Goal: Task Accomplishment & Management: Complete application form

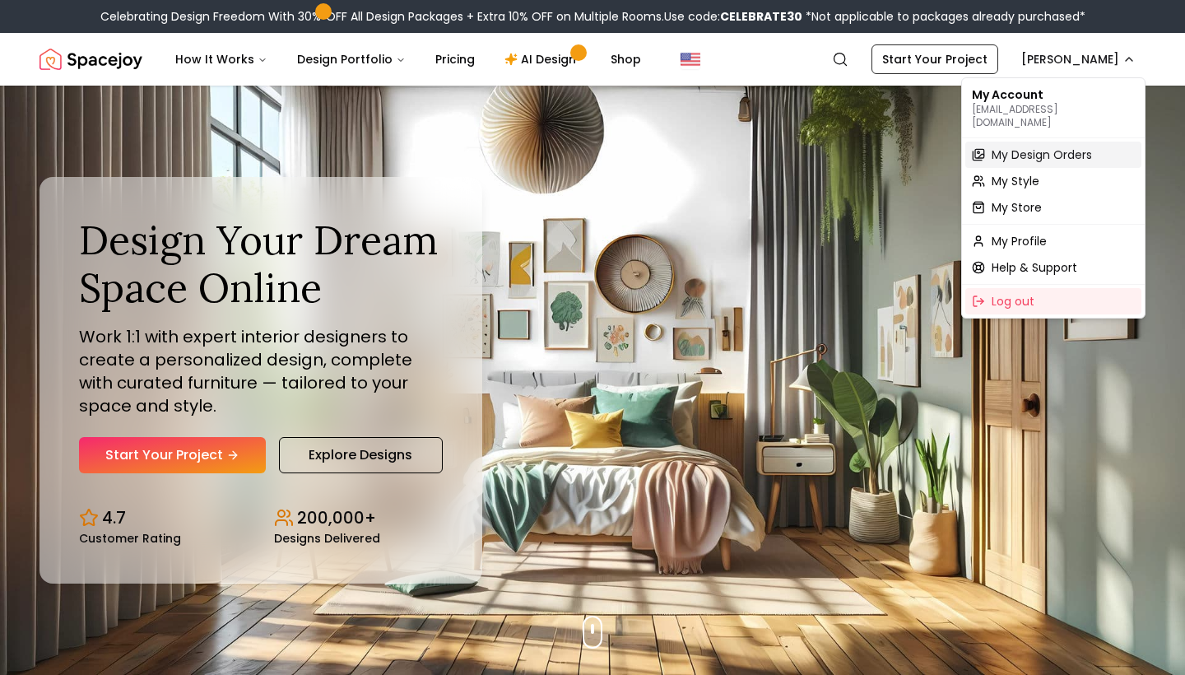
click at [1041, 146] on span "My Design Orders" at bounding box center [1041, 154] width 100 height 16
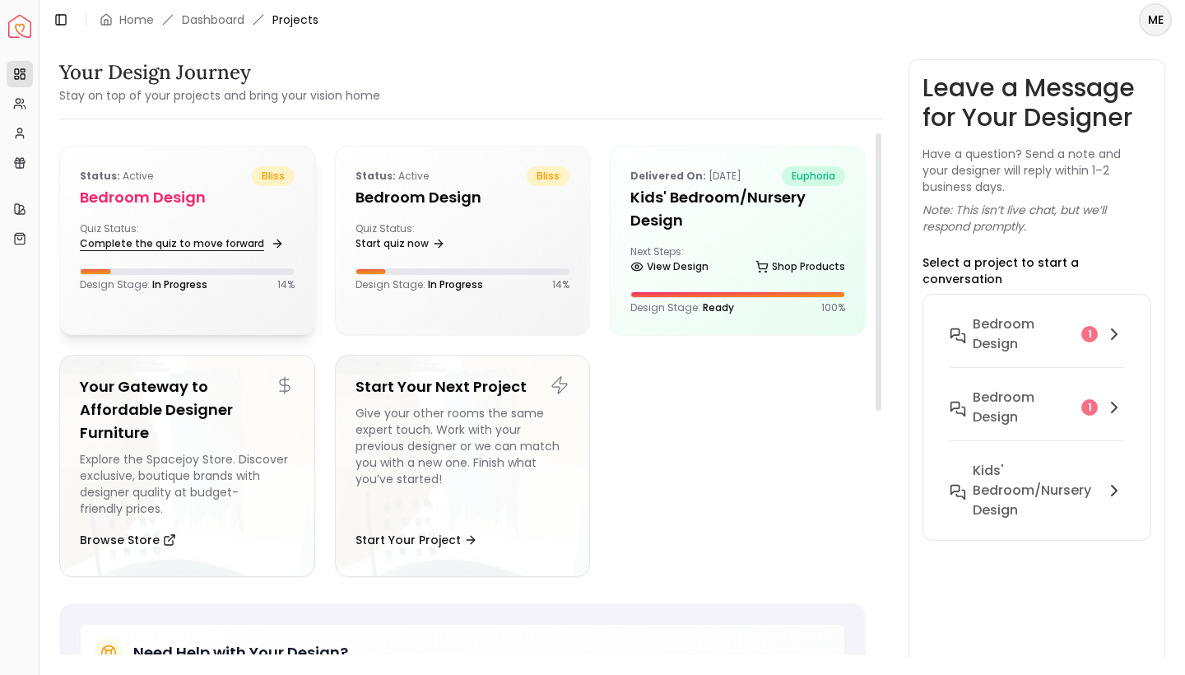
click at [217, 243] on link "Complete the quiz to move forward" at bounding box center [180, 243] width 201 height 23
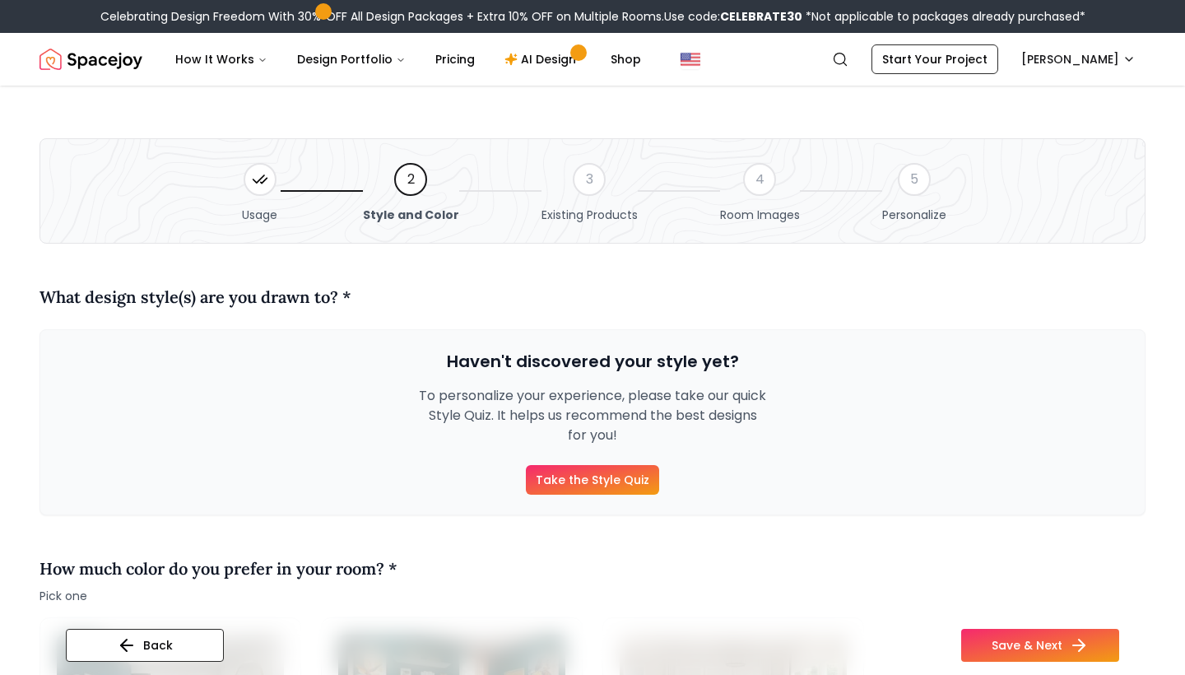
click at [562, 476] on link "Take the Style Quiz" at bounding box center [592, 480] width 133 height 30
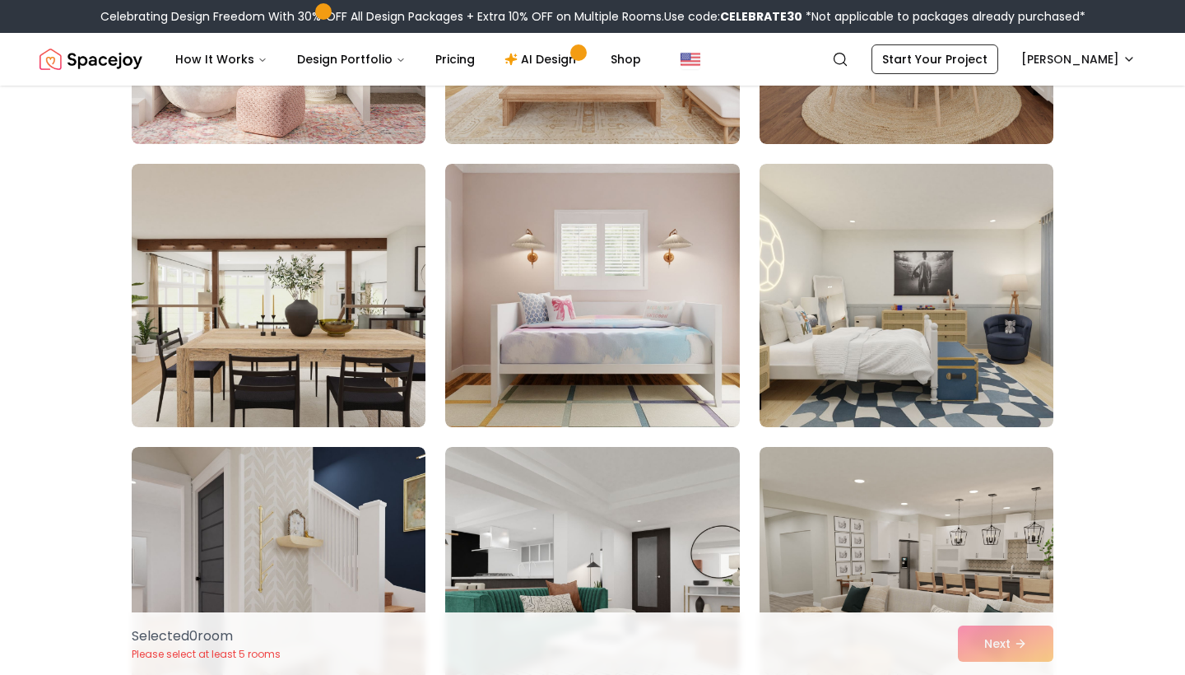
scroll to position [914, 0]
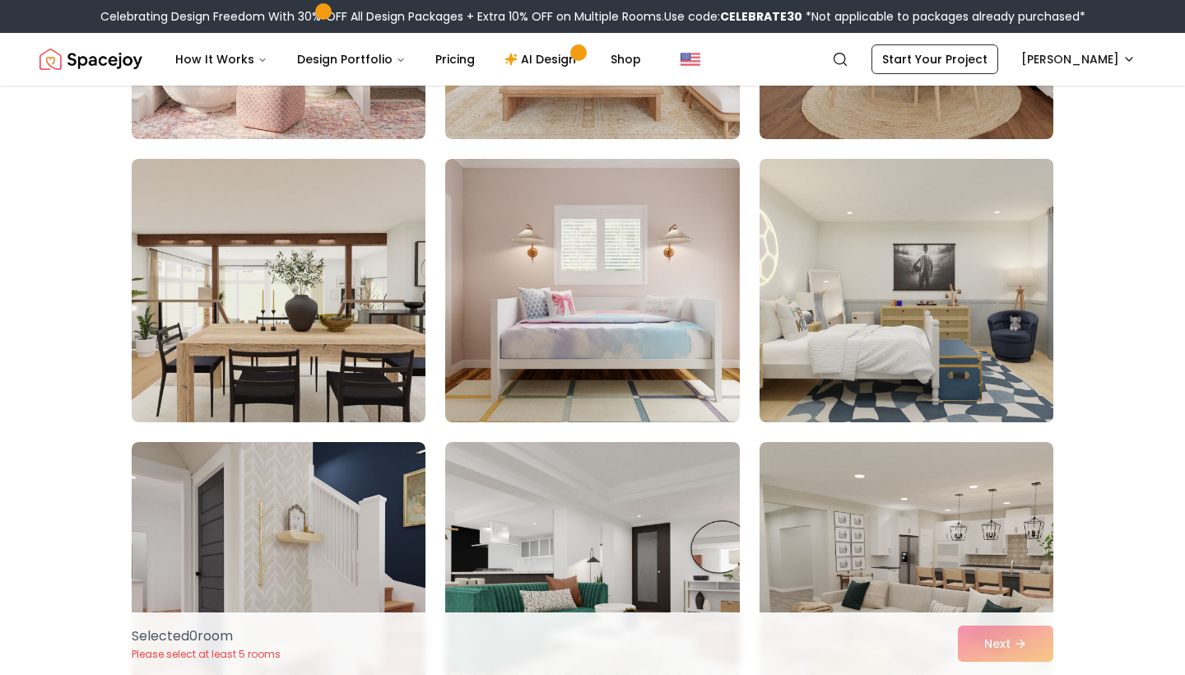
click at [941, 321] on img at bounding box center [906, 290] width 309 height 276
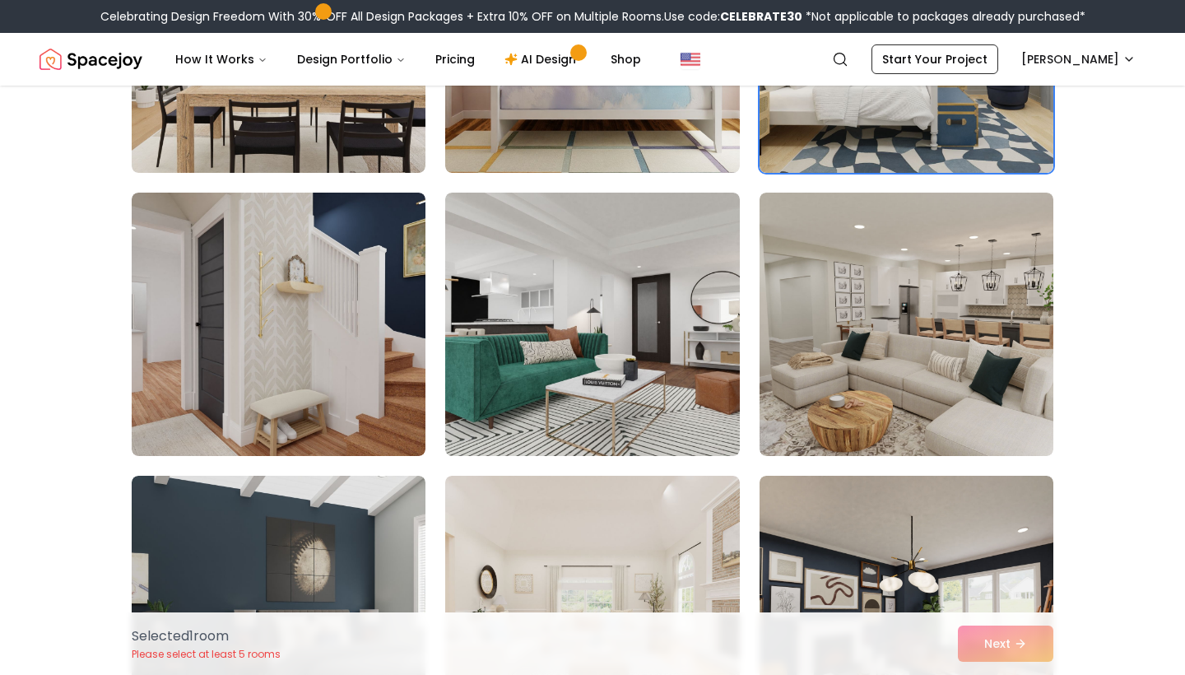
scroll to position [1166, 0]
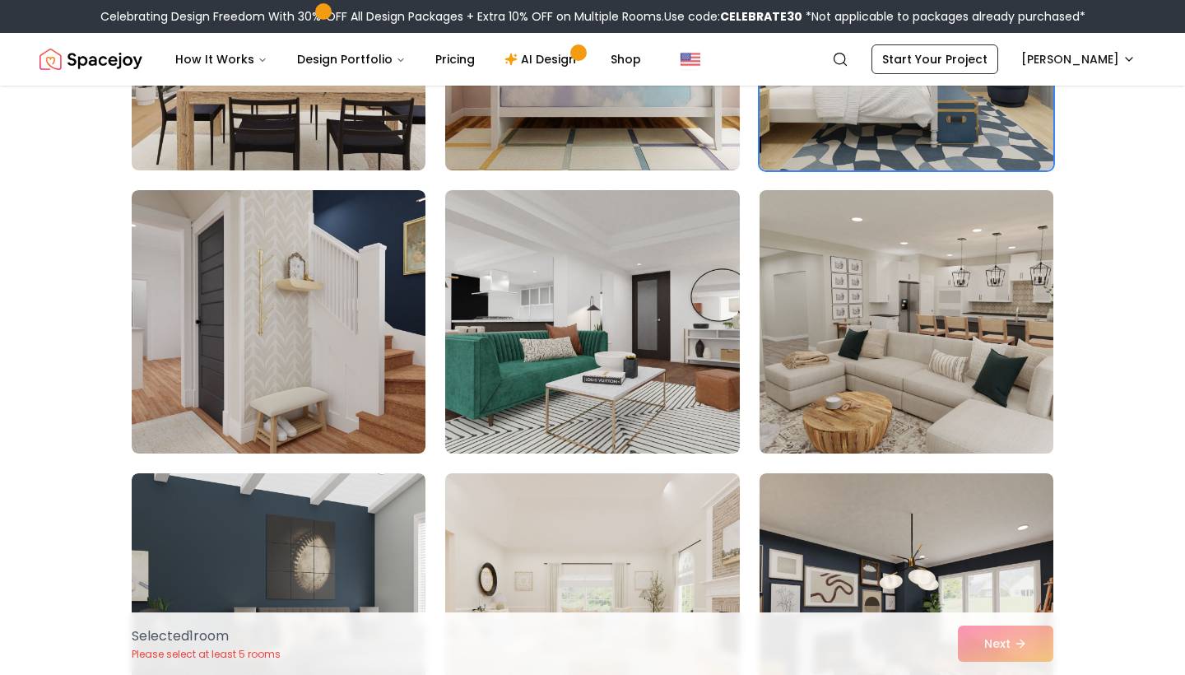
click at [914, 318] on img at bounding box center [906, 321] width 309 height 276
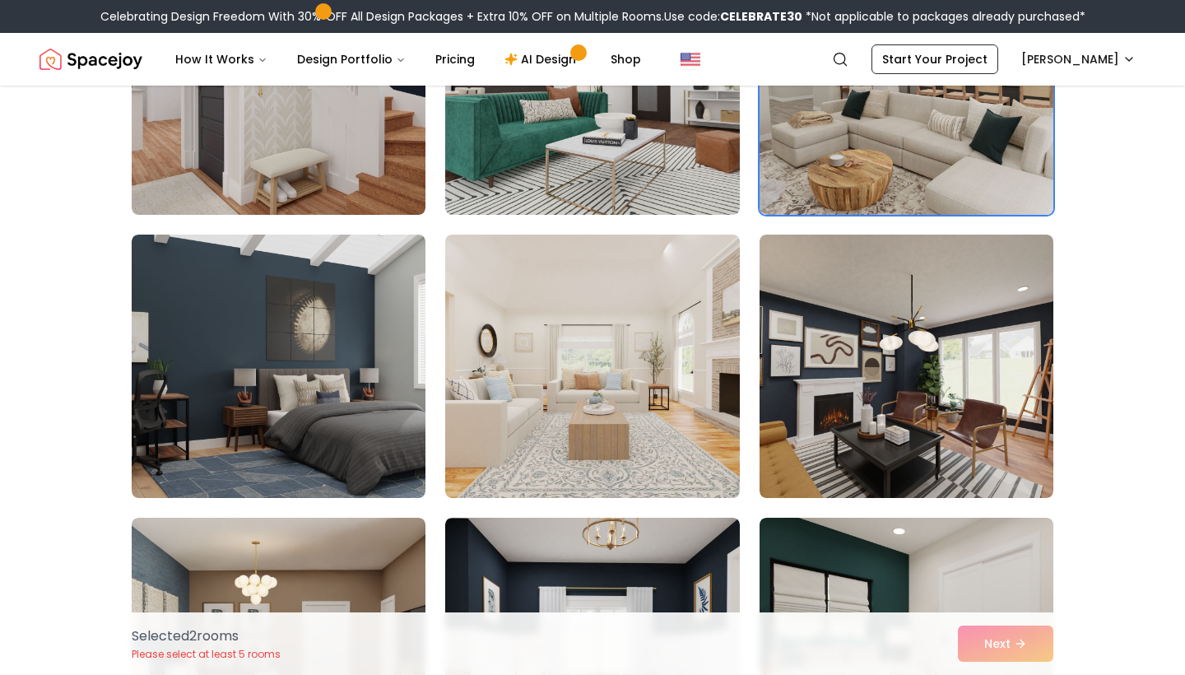
scroll to position [1427, 0]
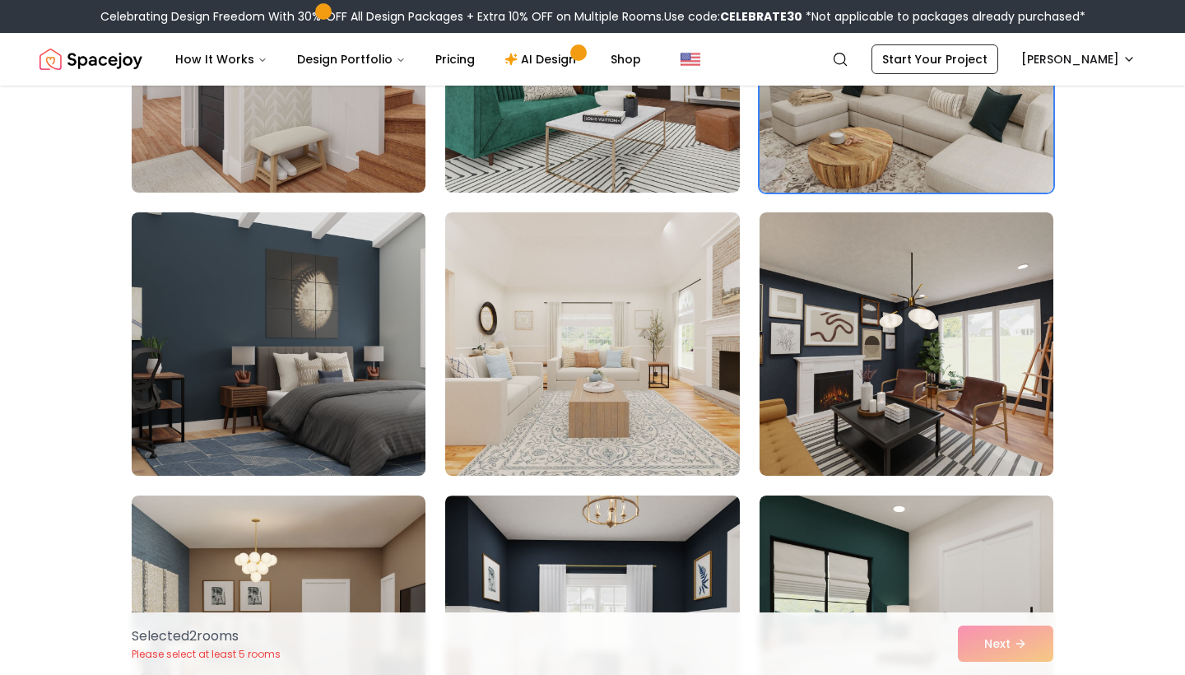
click at [275, 323] on img at bounding box center [278, 344] width 309 height 276
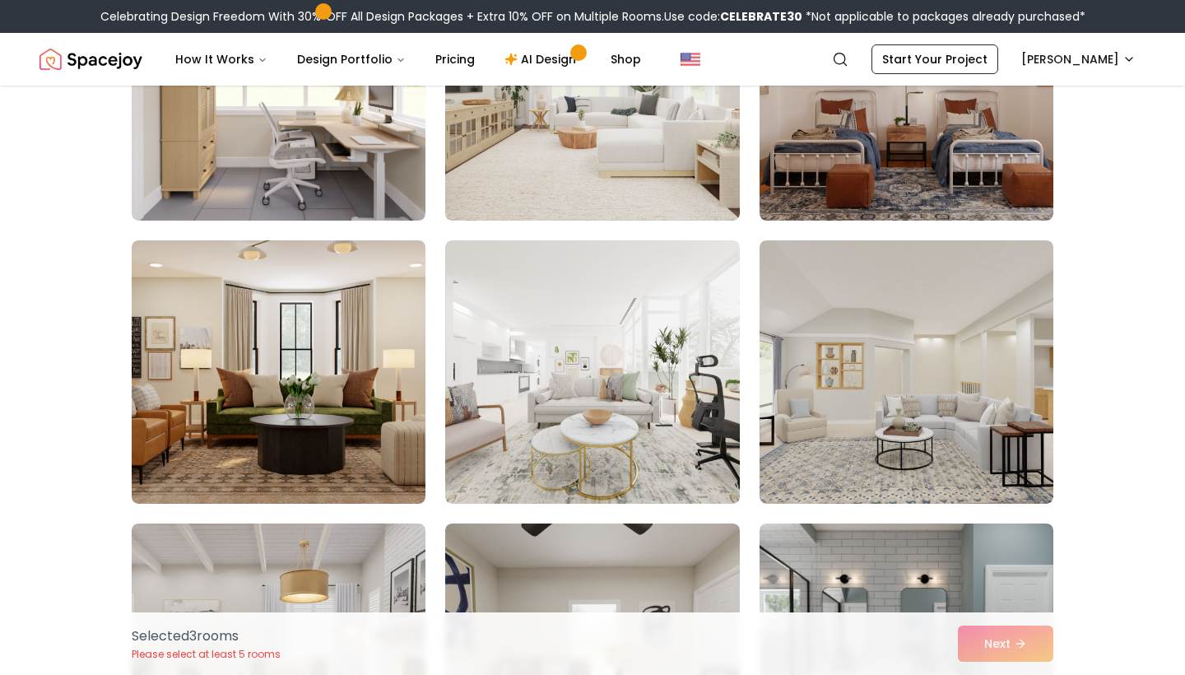
scroll to position [2249, 0]
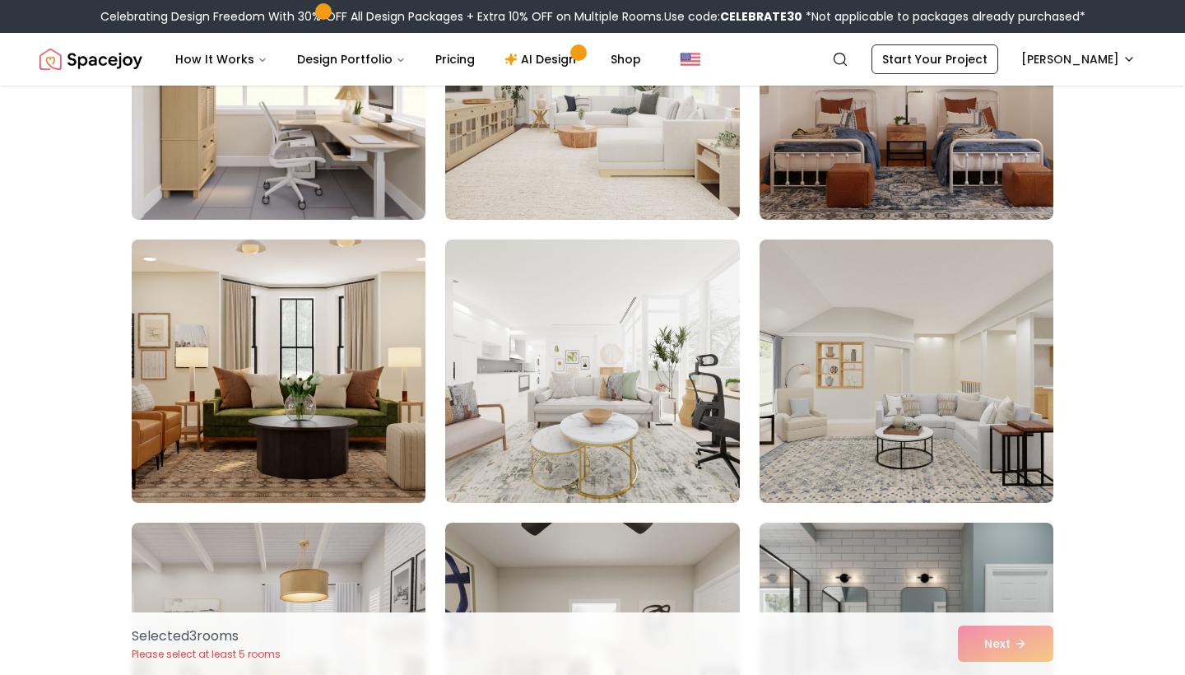
click at [267, 375] on img at bounding box center [278, 371] width 309 height 276
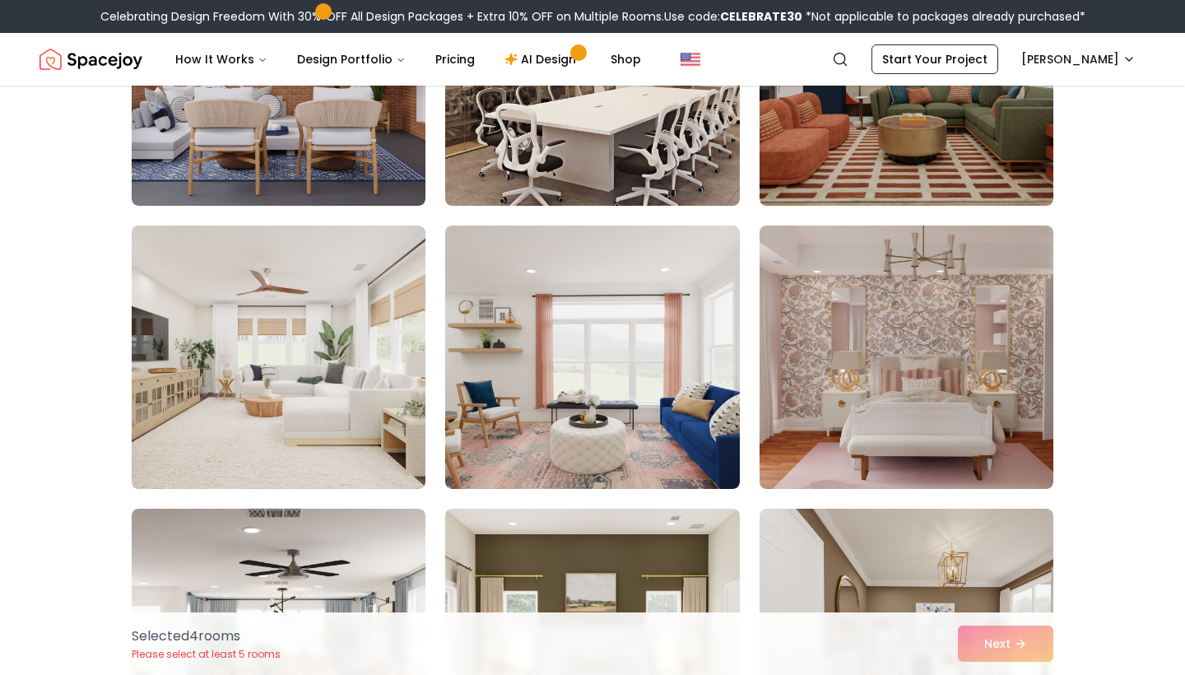
scroll to position [3680, 0]
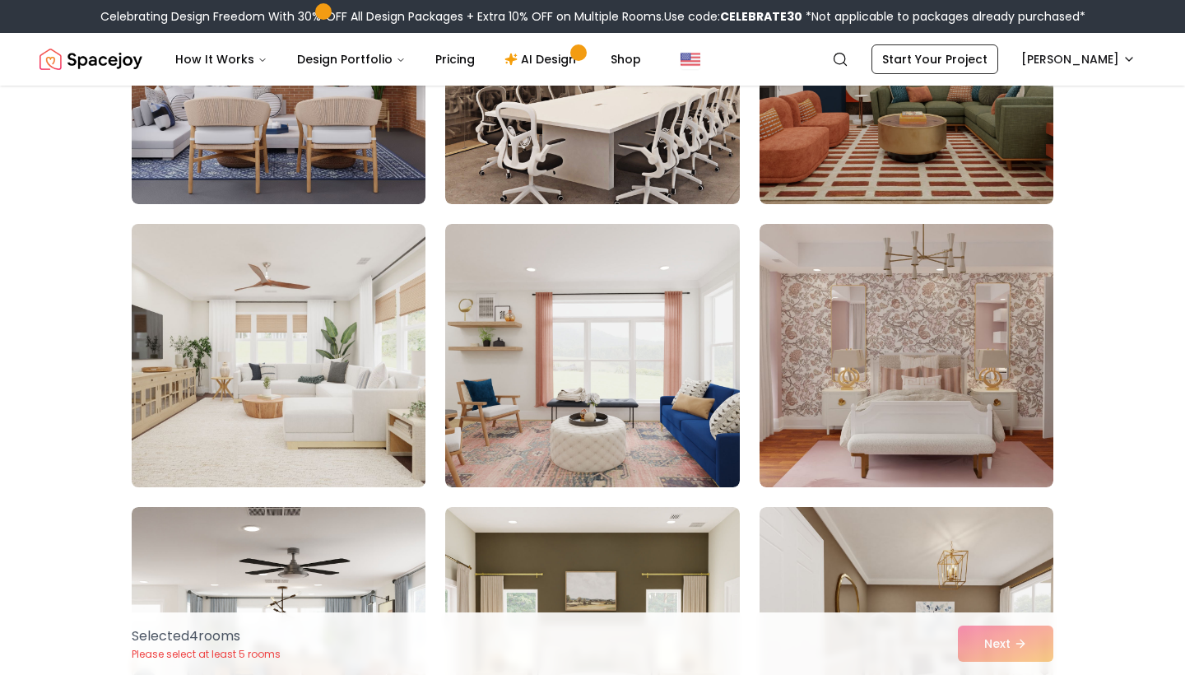
click at [238, 369] on img at bounding box center [278, 355] width 309 height 276
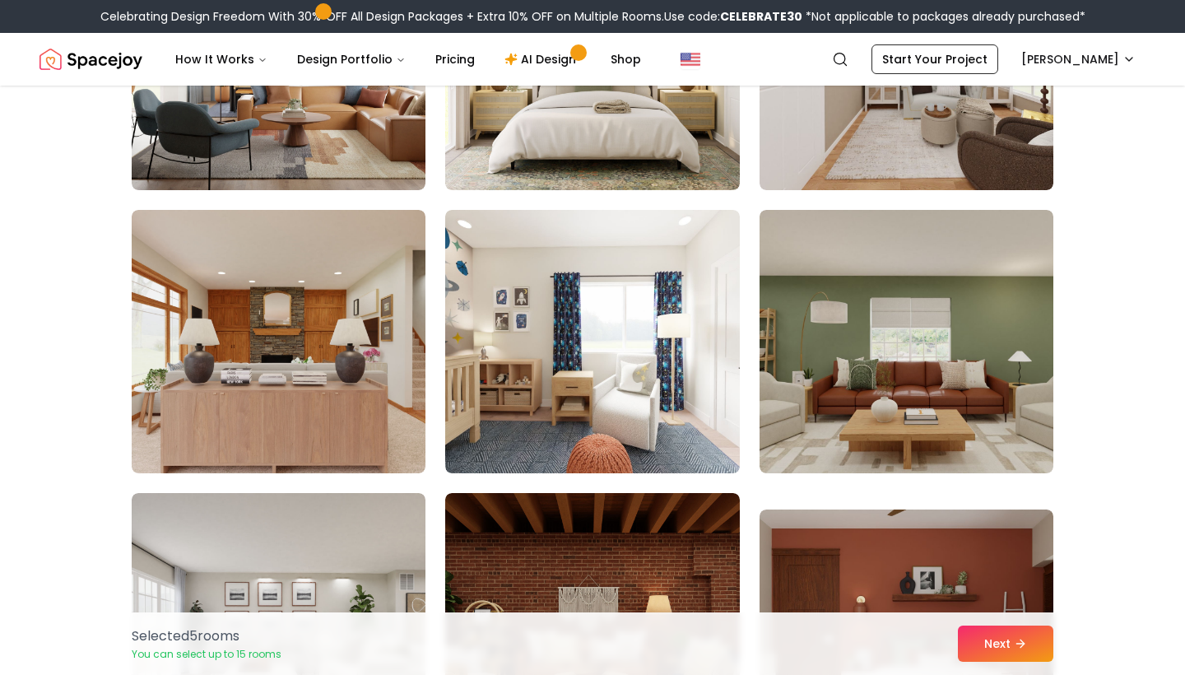
scroll to position [4277, 0]
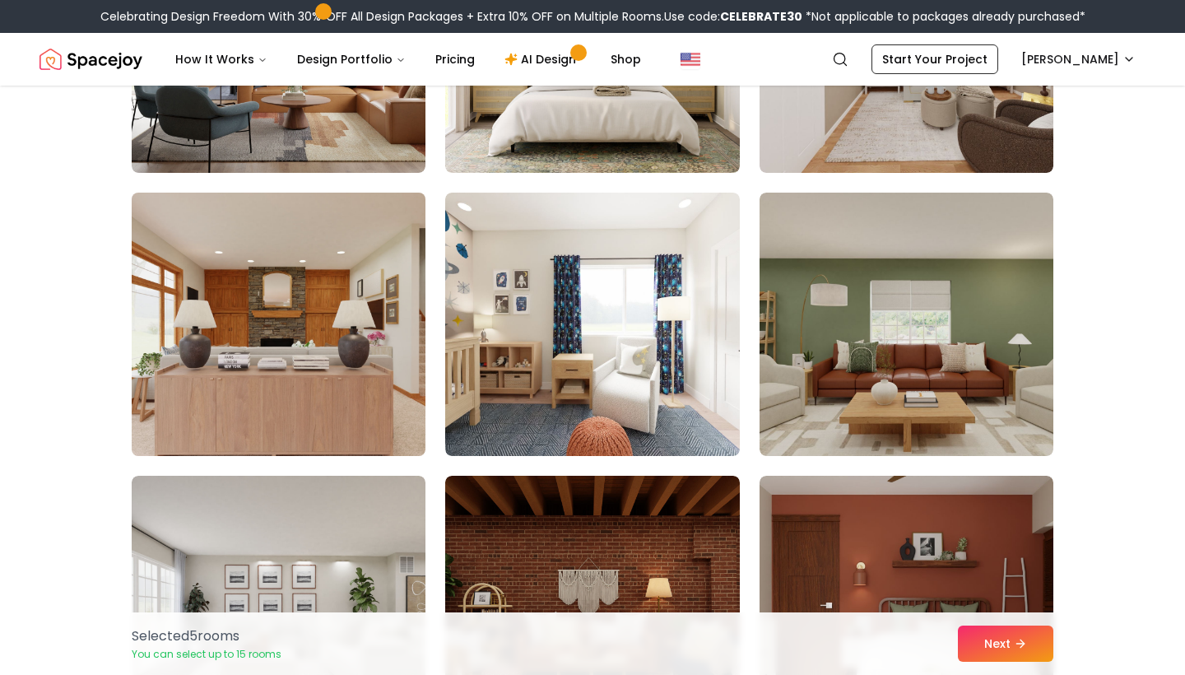
click at [264, 289] on img at bounding box center [278, 324] width 309 height 276
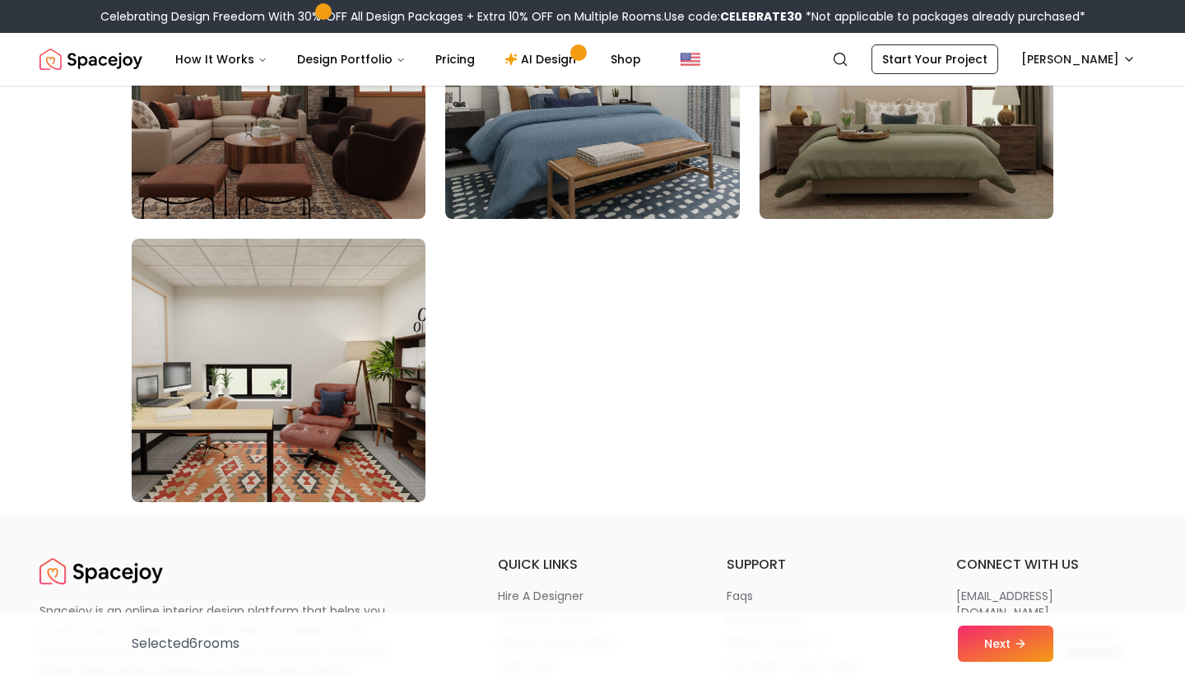
scroll to position [9340, 0]
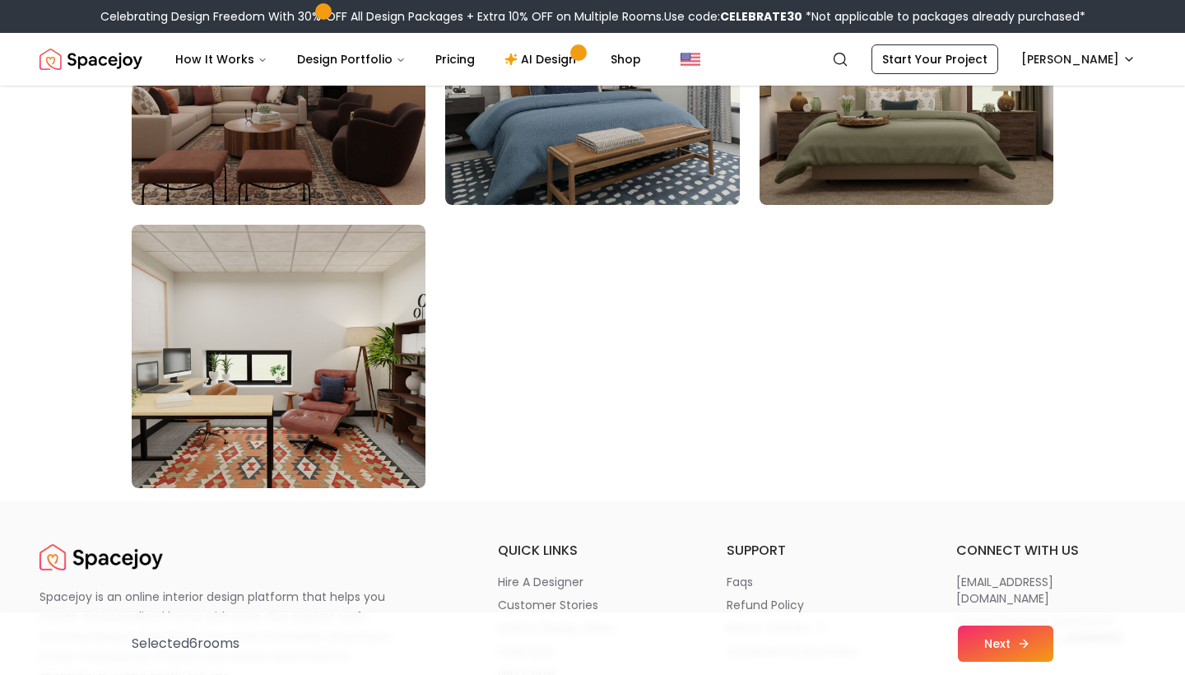
click at [1010, 644] on button "Next" at bounding box center [1005, 643] width 95 height 36
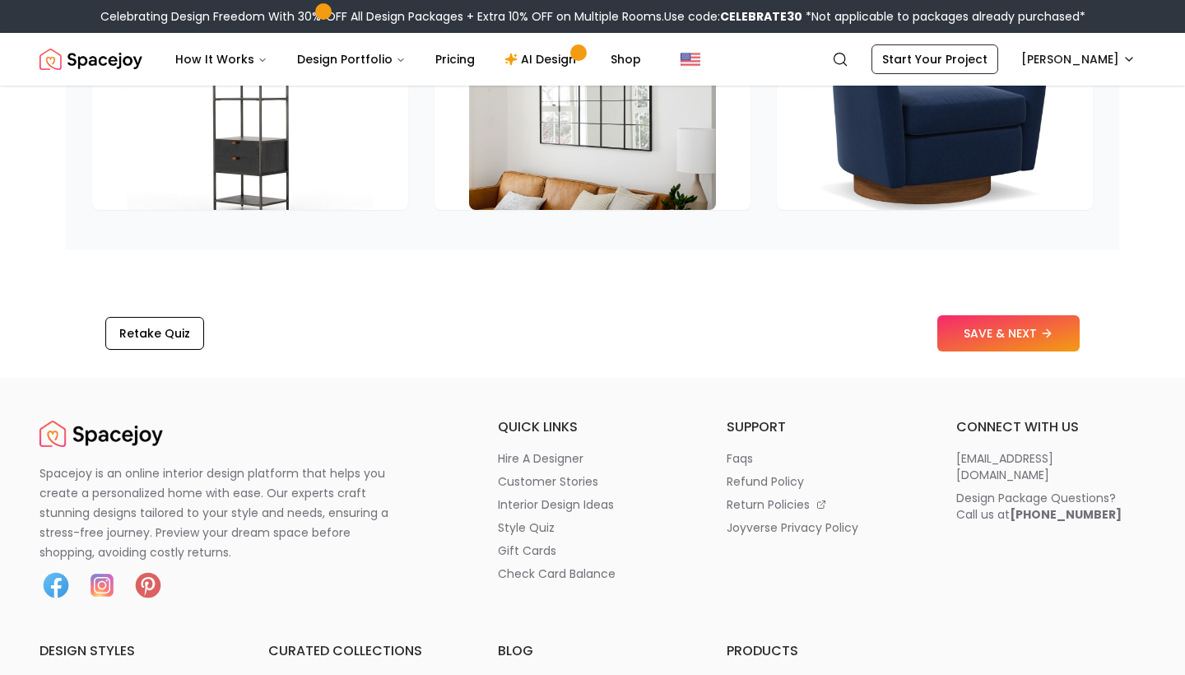
scroll to position [2609, 0]
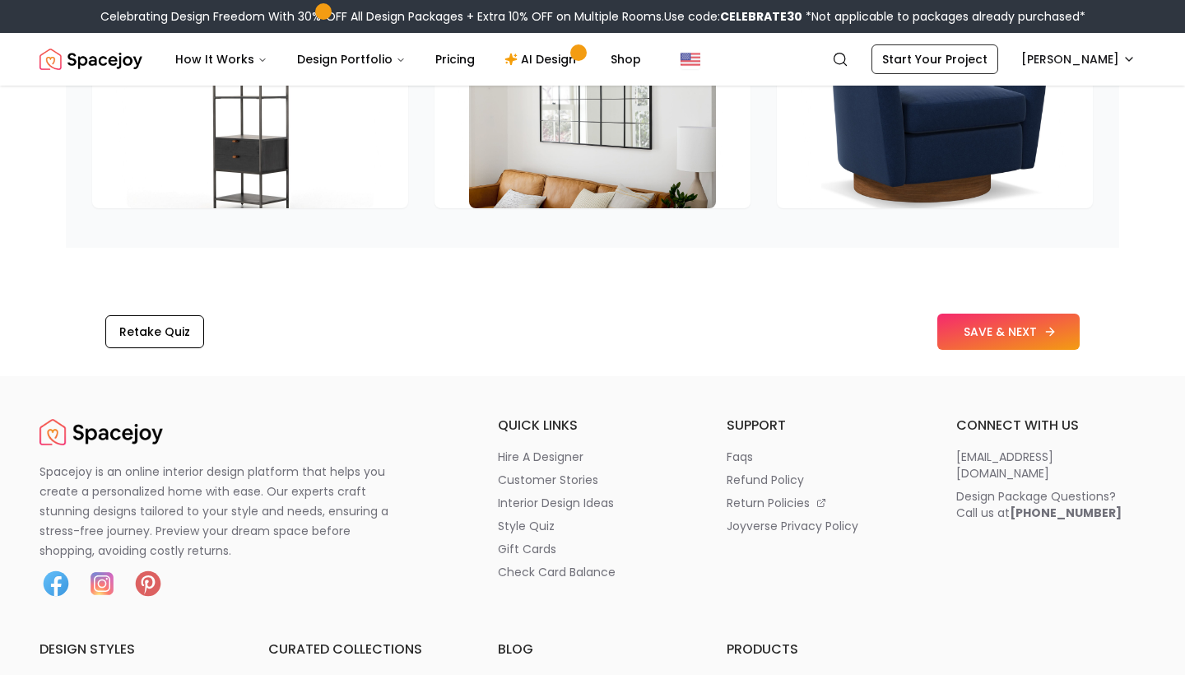
click at [980, 331] on button "SAVE & NEXT" at bounding box center [1008, 331] width 142 height 36
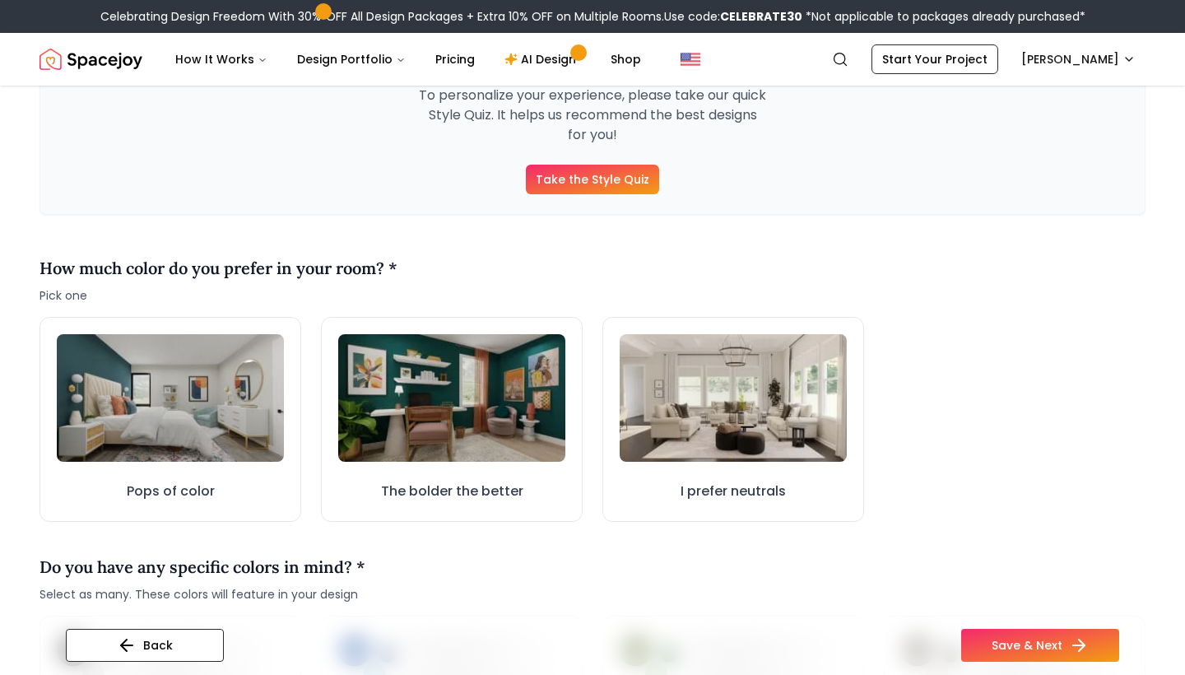
scroll to position [313, 0]
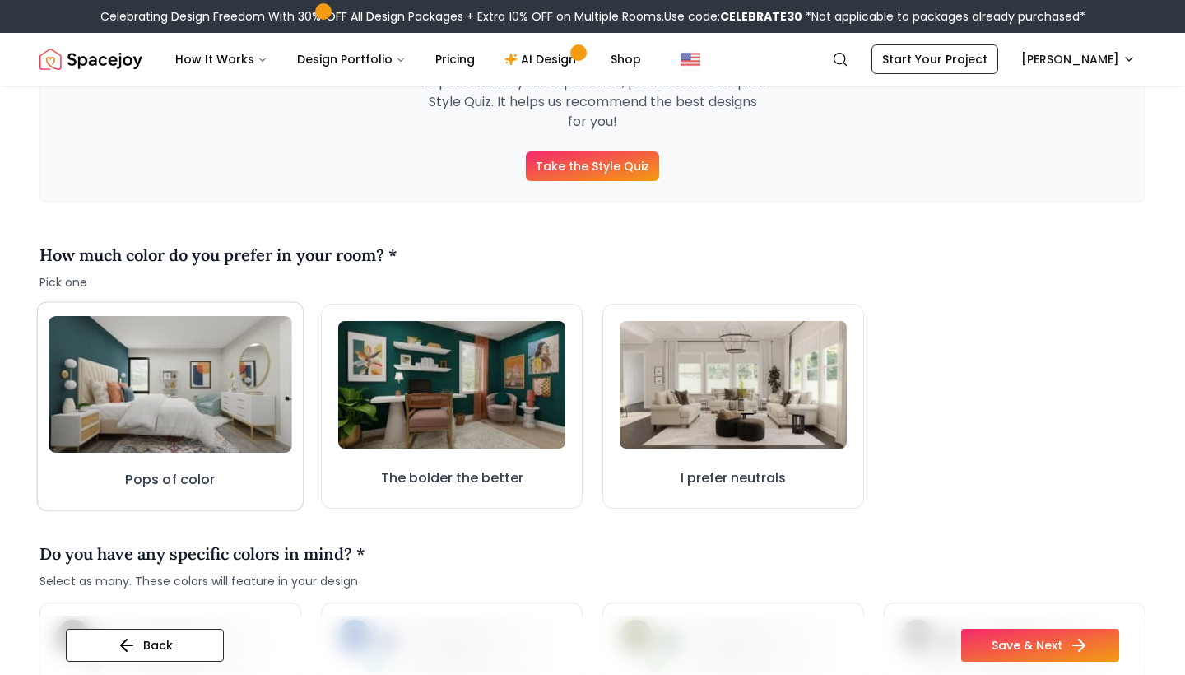
click at [165, 411] on img at bounding box center [171, 384] width 244 height 137
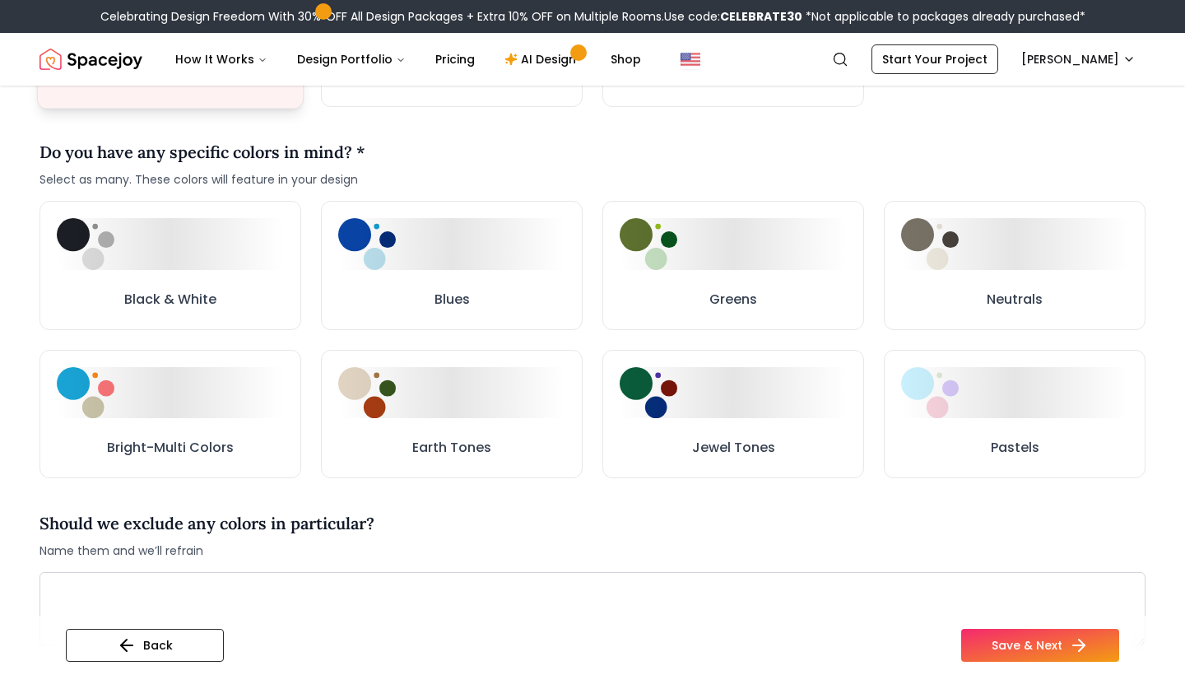
scroll to position [717, 0]
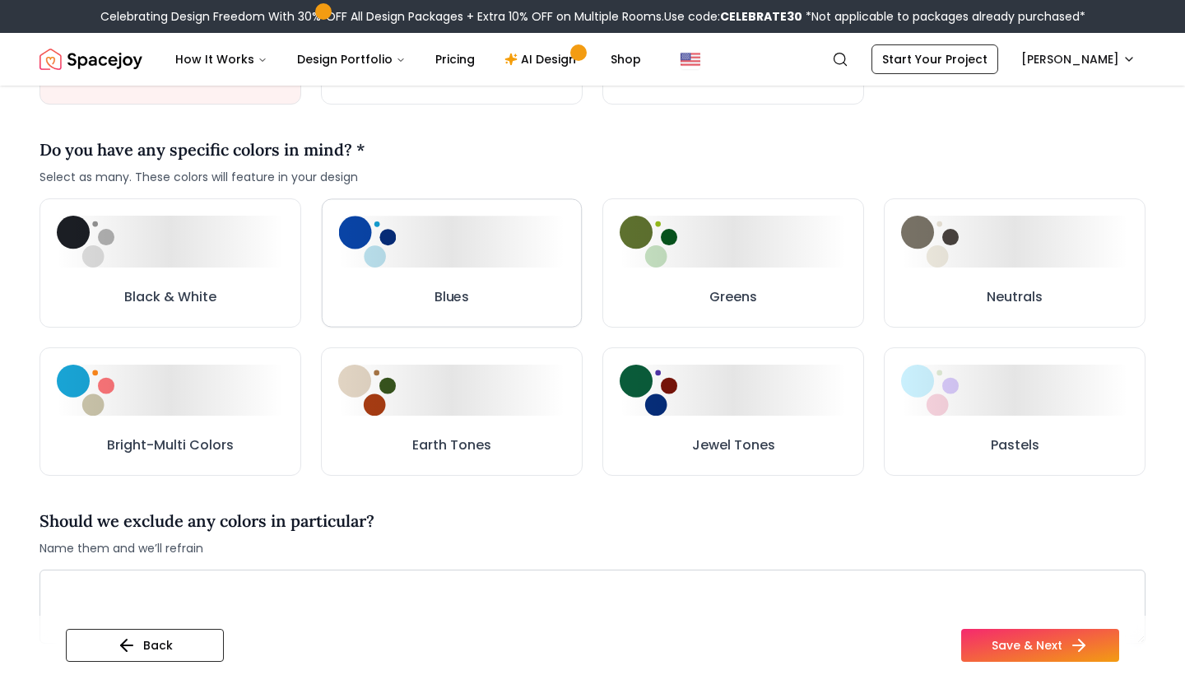
click at [412, 238] on div at bounding box center [452, 241] width 226 height 51
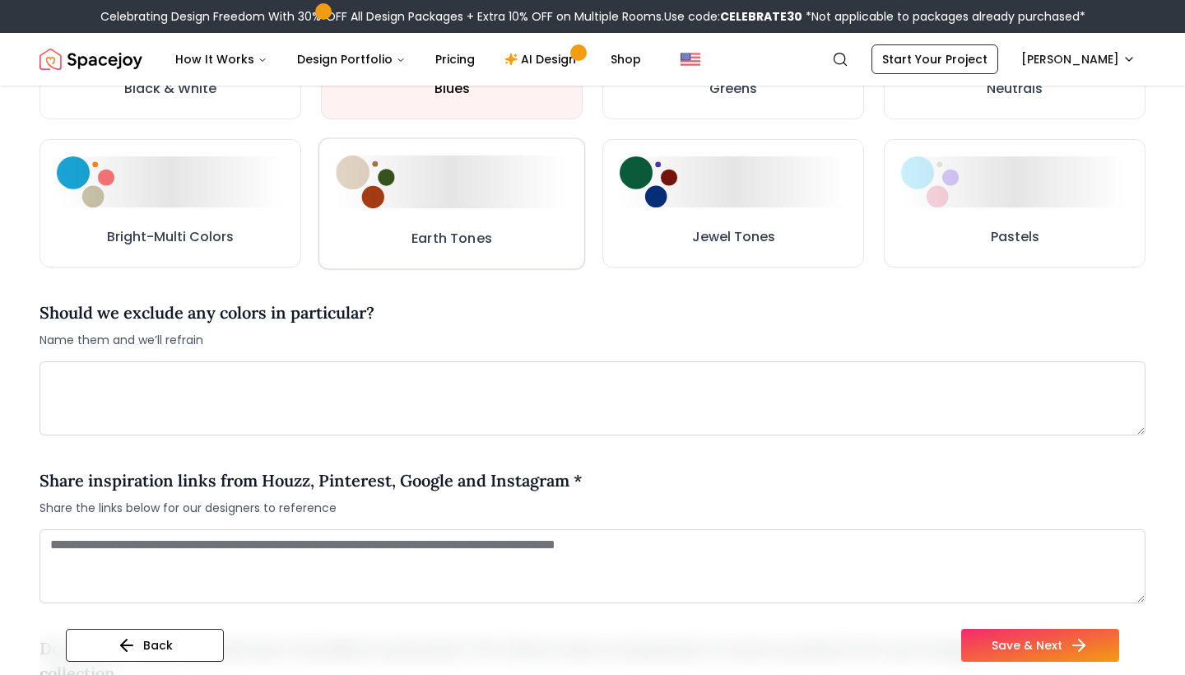
scroll to position [929, 0]
